Goal: Information Seeking & Learning: Understand process/instructions

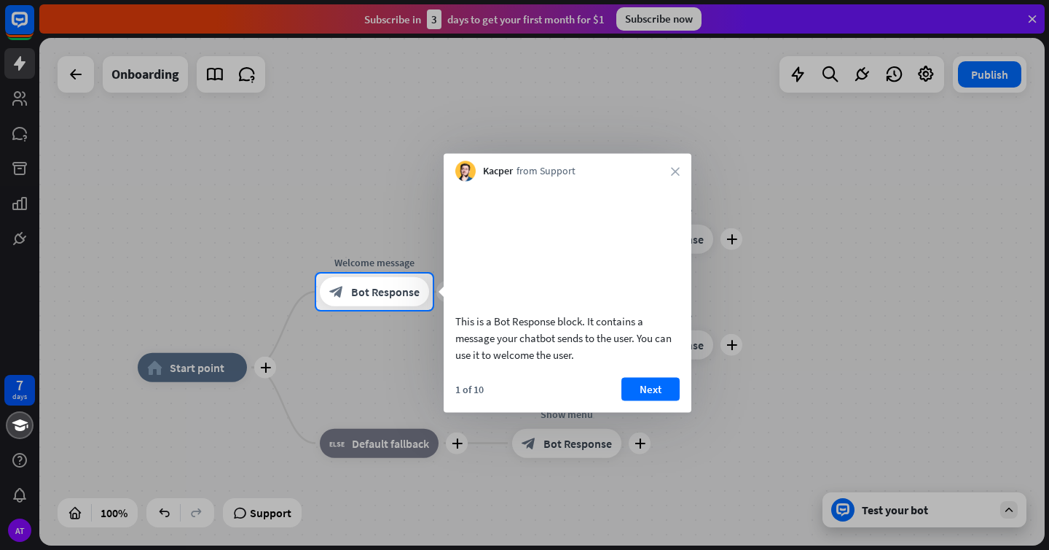
click at [1029, 26] on div at bounding box center [524, 136] width 1049 height 273
click at [1031, 23] on div at bounding box center [524, 136] width 1049 height 273
click at [671, 168] on icon "close" at bounding box center [675, 171] width 9 height 9
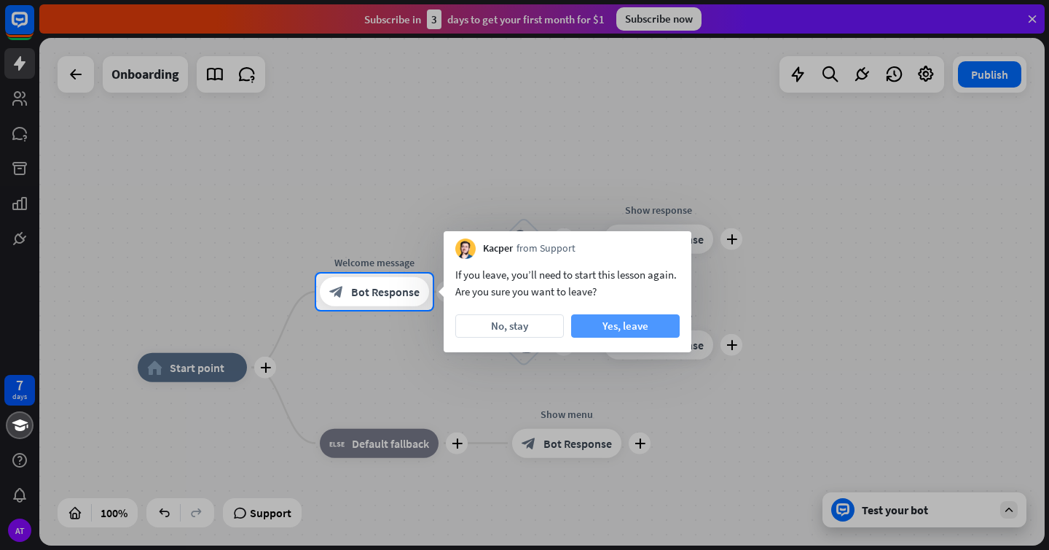
click at [611, 323] on button "Yes, leave" at bounding box center [625, 325] width 109 height 23
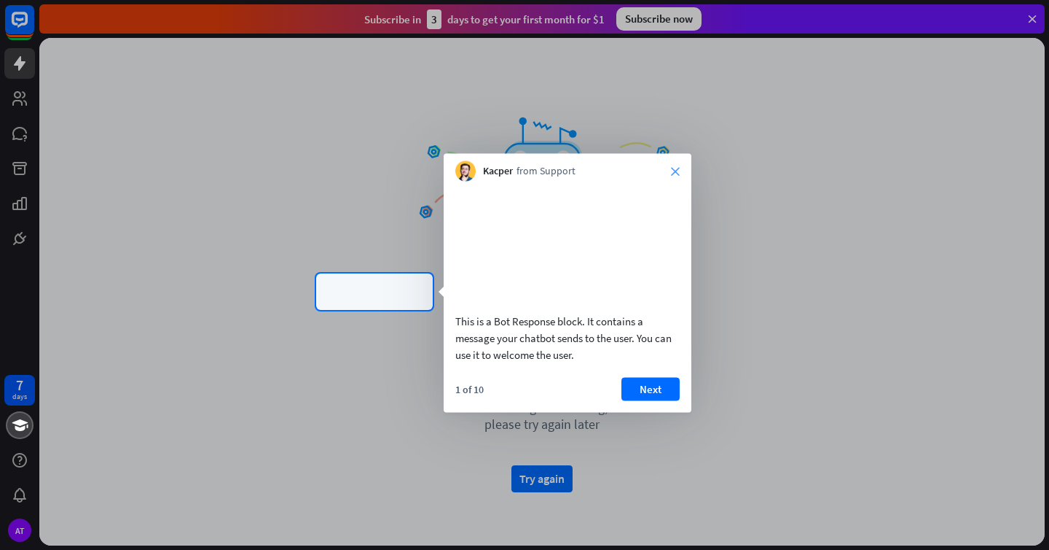
click at [675, 169] on icon "close" at bounding box center [675, 171] width 9 height 9
